Goal: Obtain resource: Download file/media

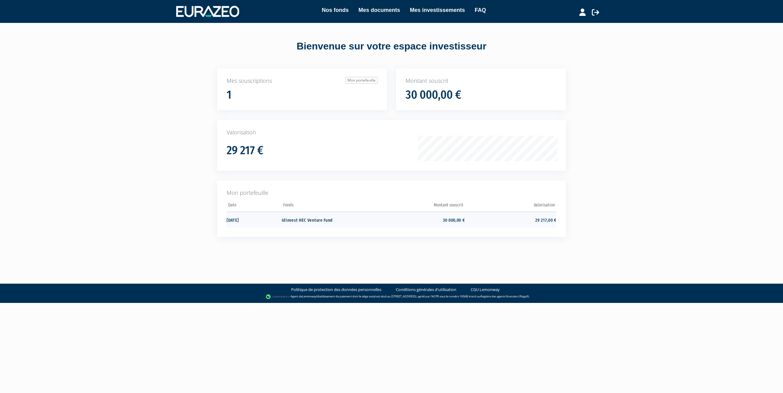
click at [296, 218] on td "Idinvest HEC Venture Fund" at bounding box center [327, 220] width 91 height 16
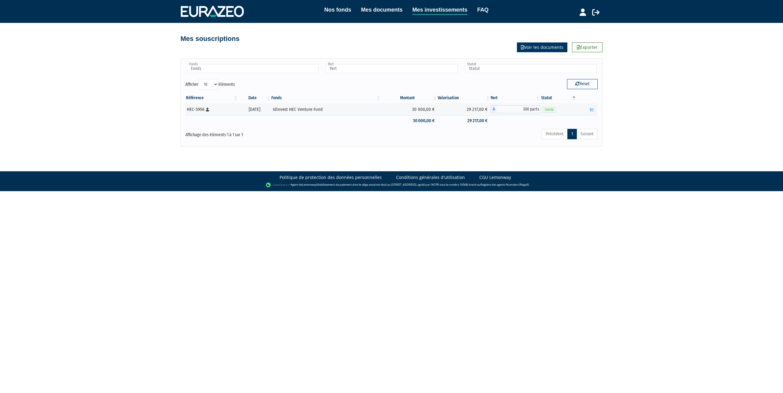
click at [543, 48] on link "Voir les documents" at bounding box center [542, 47] width 50 height 10
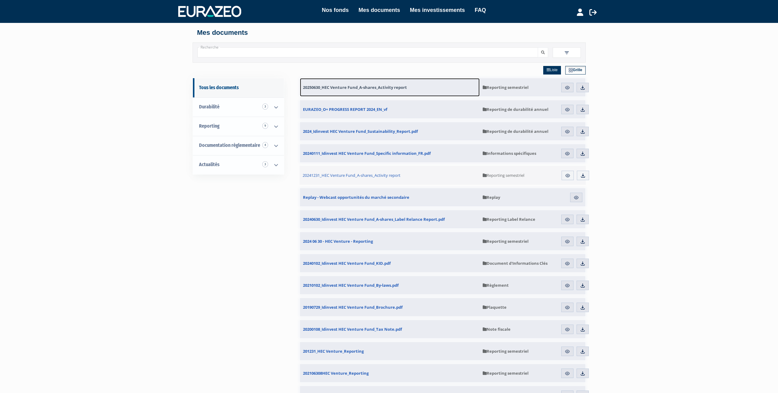
click at [354, 86] on span "20250630_HEC Venture Fund_A-shares_Activity report" at bounding box center [355, 88] width 104 height 6
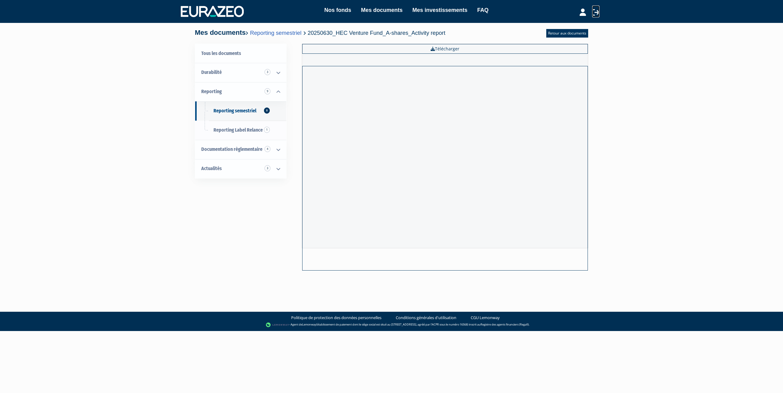
click at [598, 14] on icon at bounding box center [595, 12] width 7 height 7
